Goal: Find contact information: Find contact information

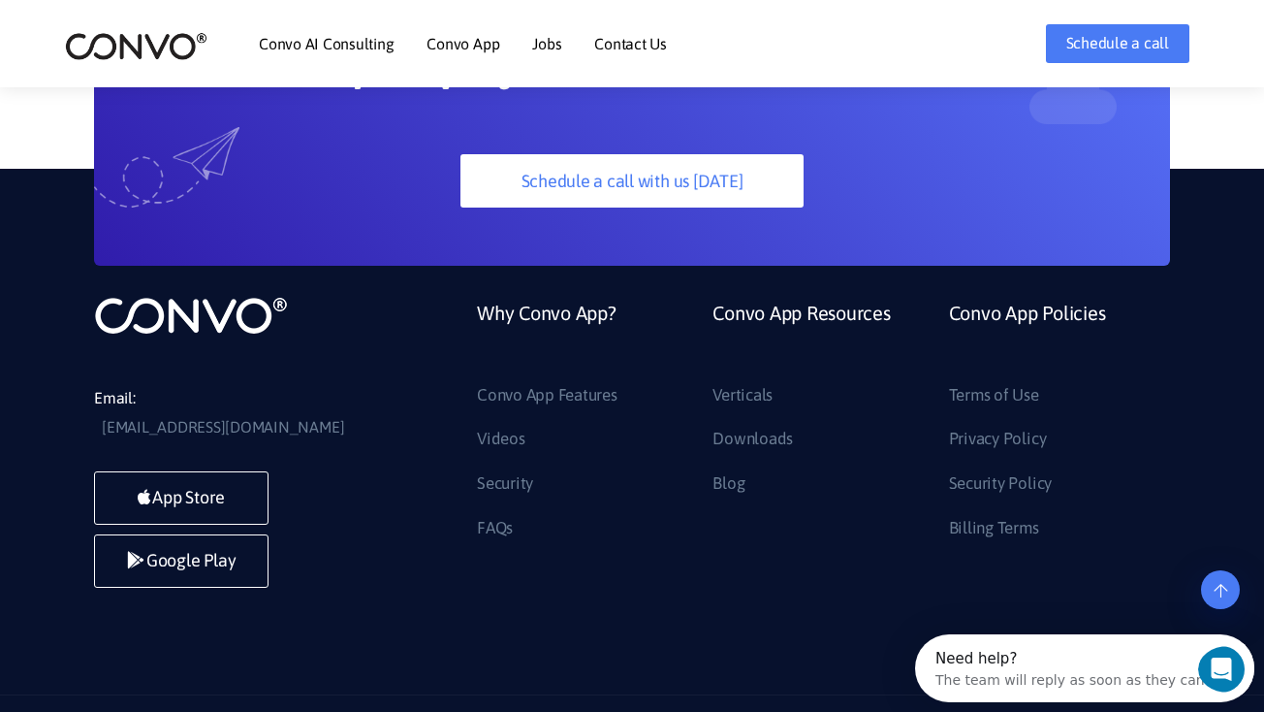
click at [1086, 684] on div "The team will reply as soon as they can" at bounding box center [1069, 676] width 269 height 20
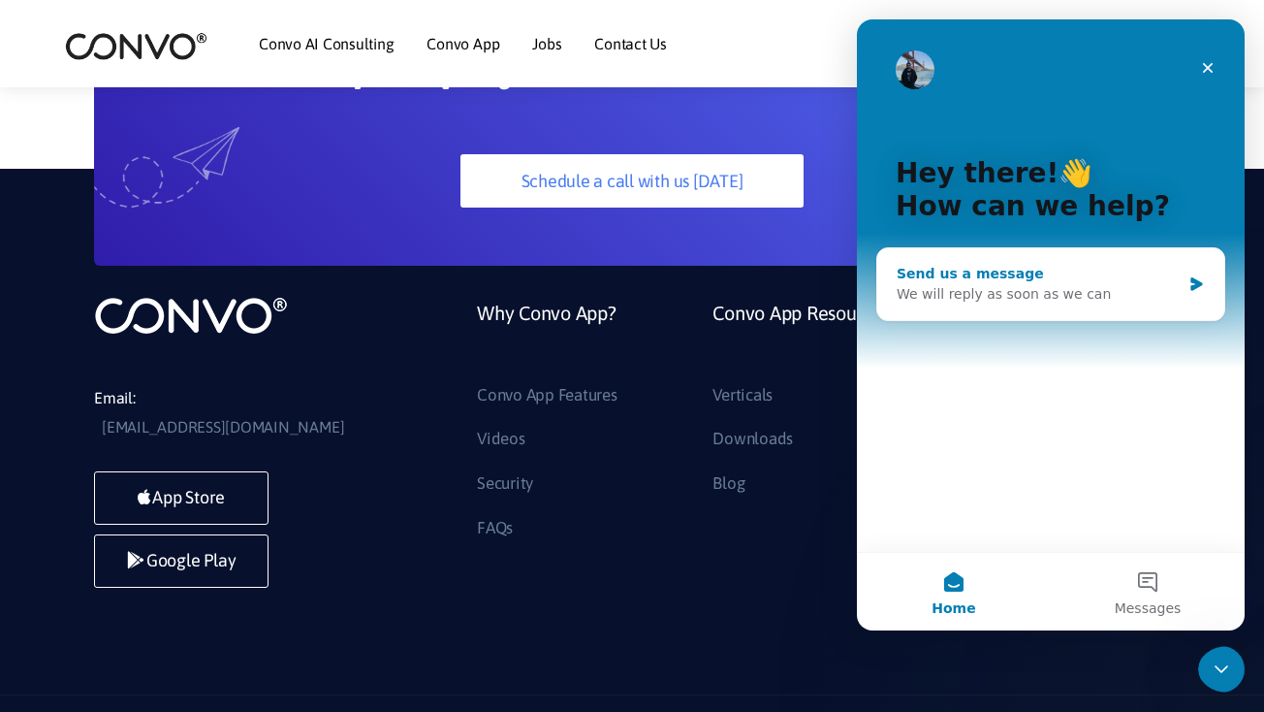
click at [1023, 290] on div "We will reply as soon as we can" at bounding box center [1039, 294] width 284 height 20
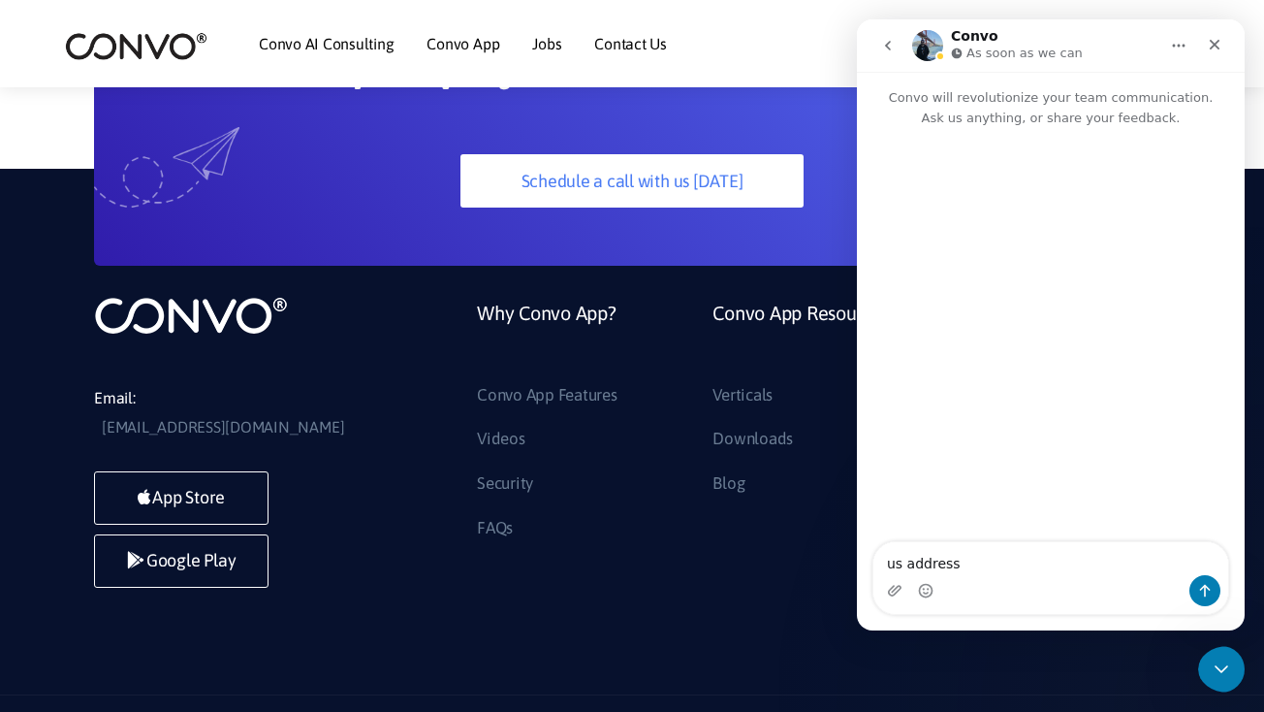
type textarea "us address?"
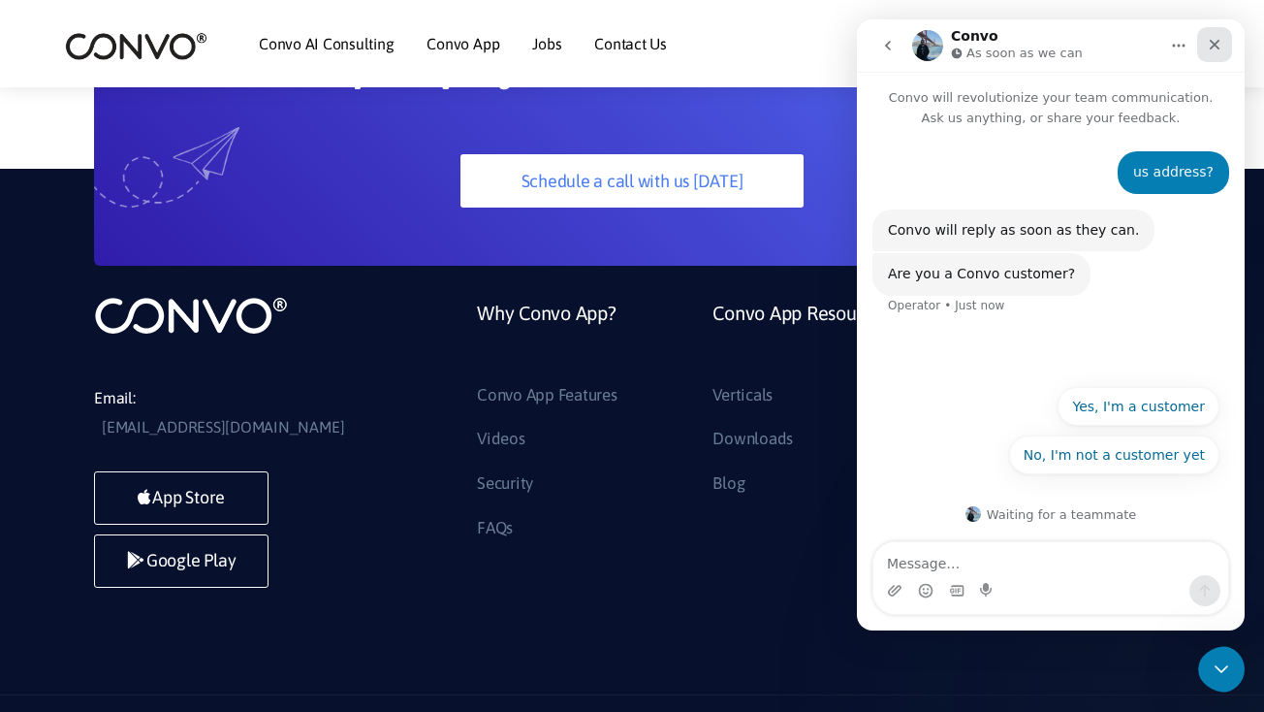
click at [1215, 42] on icon "Close" at bounding box center [1215, 45] width 16 height 16
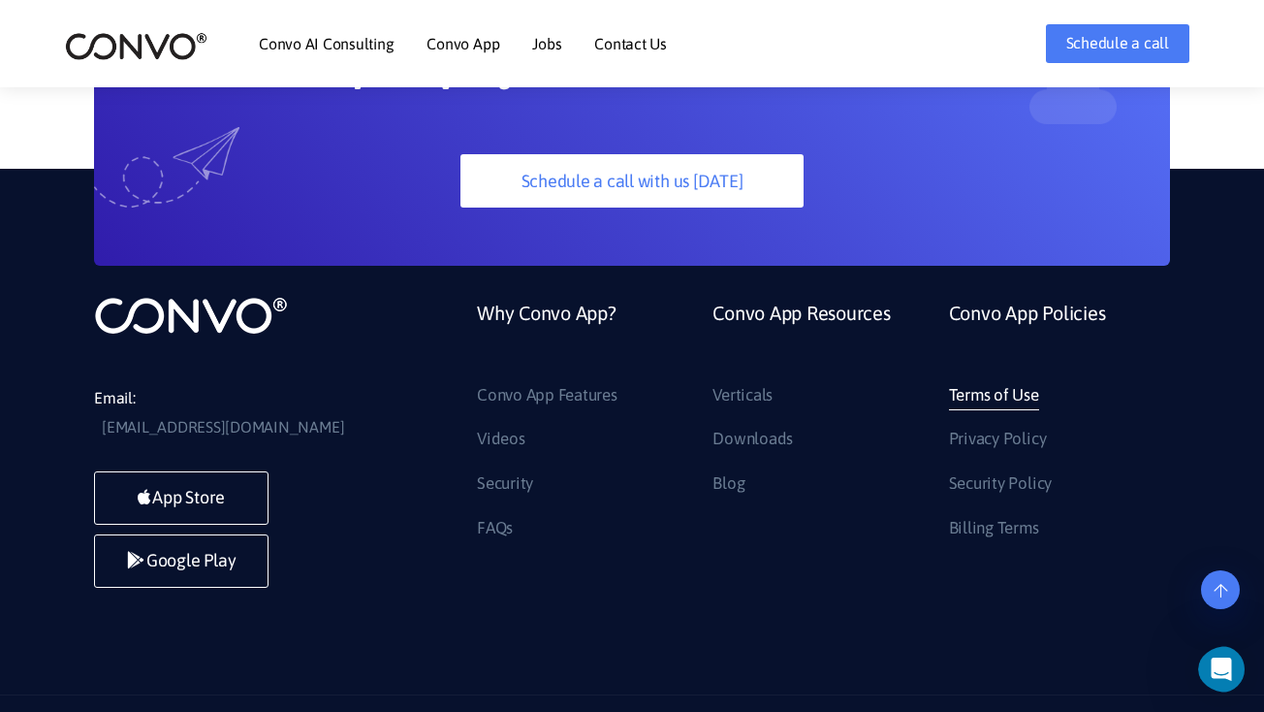
click at [995, 380] on link "Terms of Use" at bounding box center [994, 395] width 90 height 31
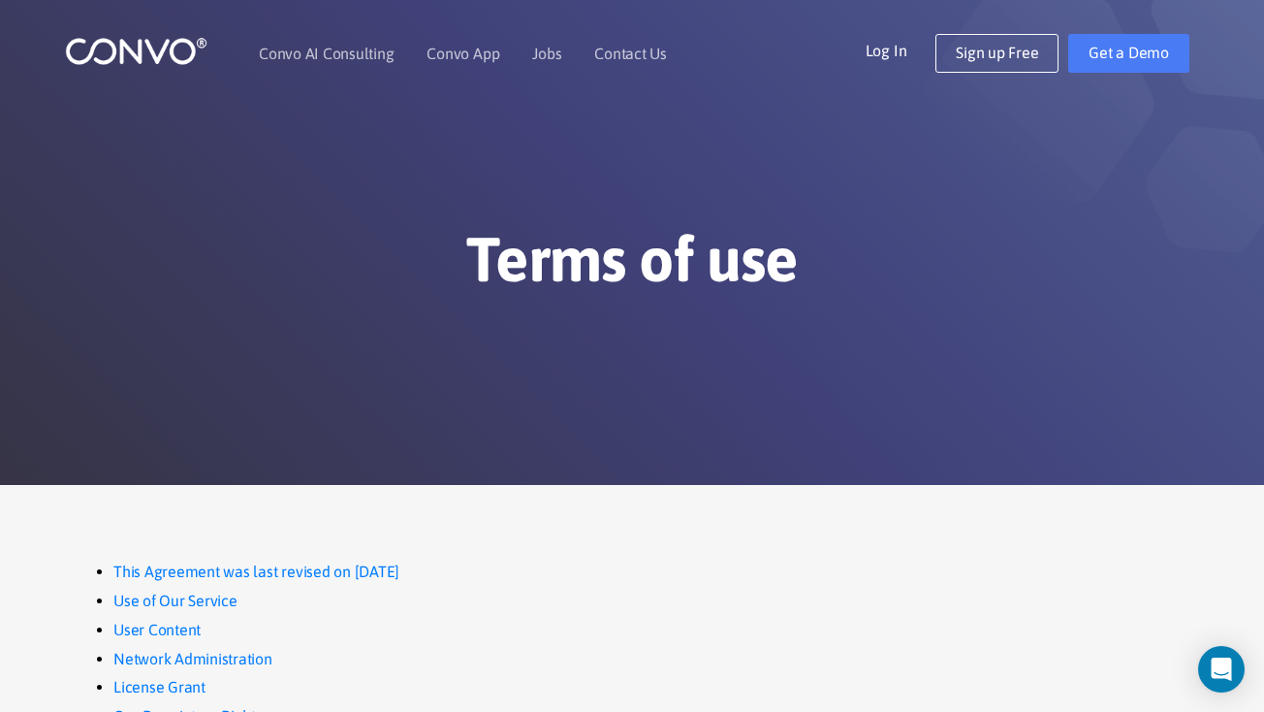
click at [155, 61] on img at bounding box center [136, 51] width 143 height 30
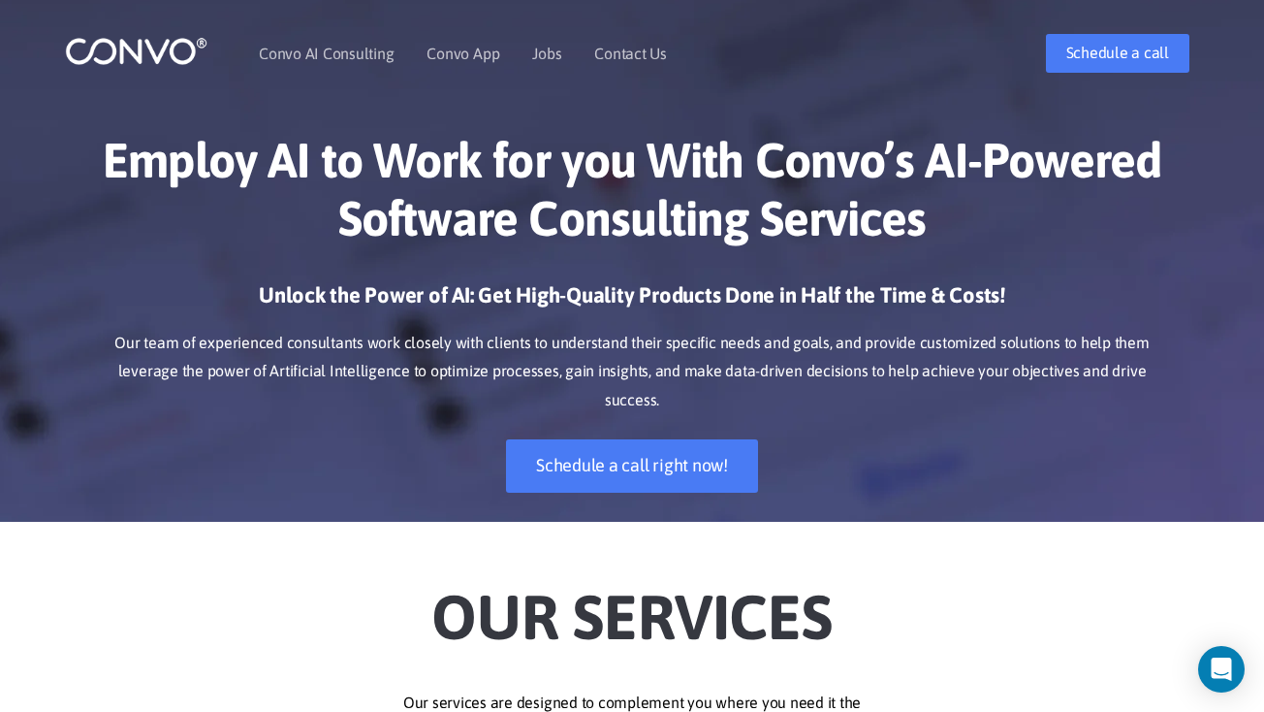
click at [680, 258] on h1 "Employ AI to Work for you With Convo’s AI-Powered Software Consulting Services" at bounding box center [632, 196] width 1076 height 131
click at [602, 49] on link "Contact Us" at bounding box center [630, 54] width 73 height 16
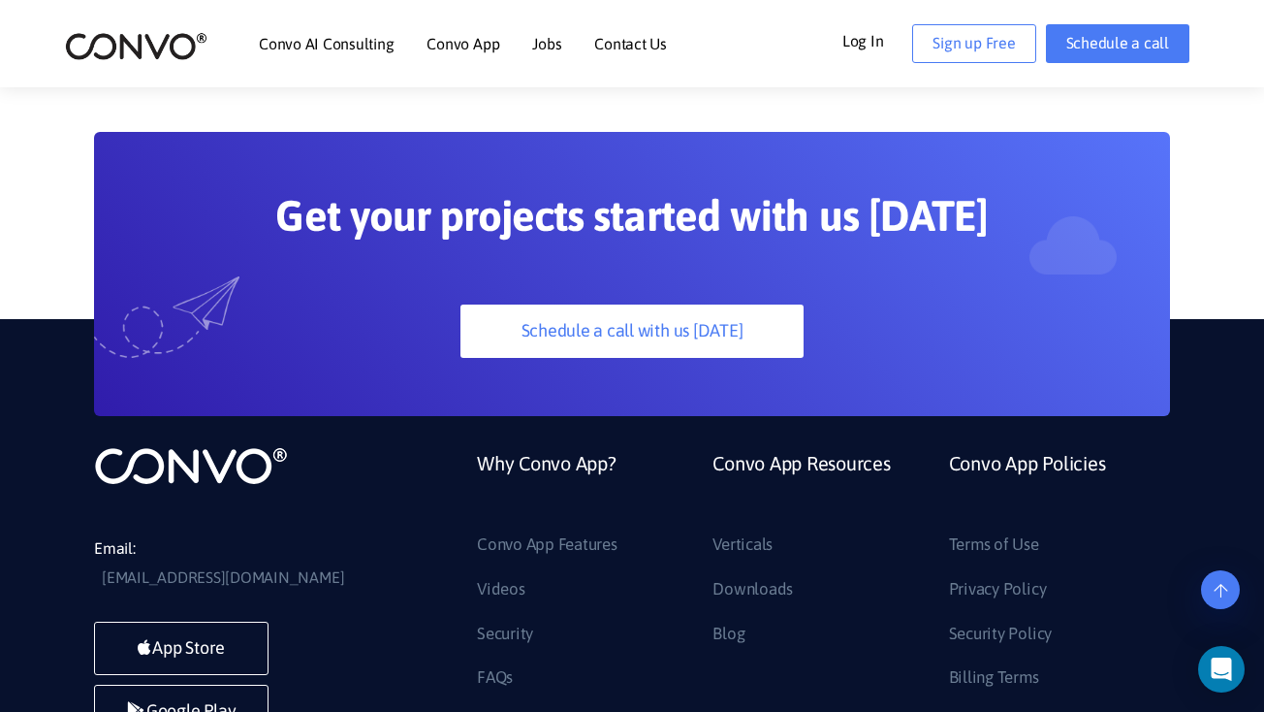
scroll to position [1612, 0]
